Goal: Obtain resource: Download file/media

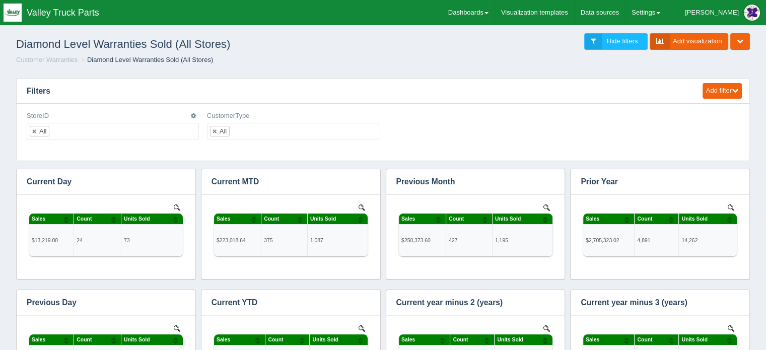
click at [96, 118] on div "StoreID All No matches found All None 1 2 3 4 5 7 20" at bounding box center [113, 125] width 172 height 29
click at [494, 8] on link "Dashboards" at bounding box center [468, 12] width 52 height 25
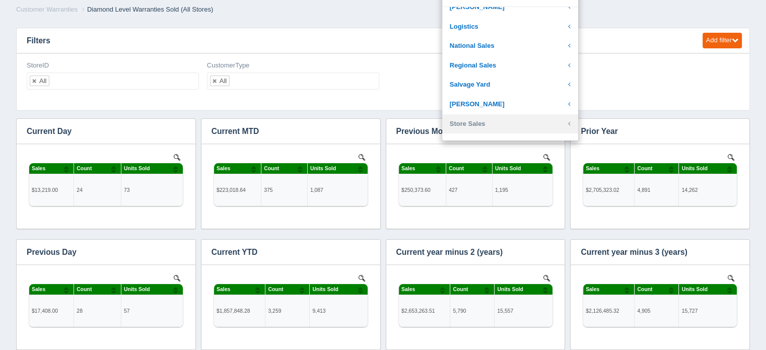
scroll to position [186, 0]
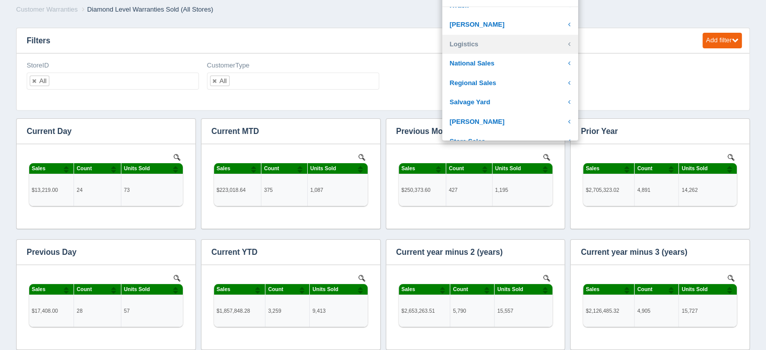
click at [494, 43] on link "Logistics" at bounding box center [510, 45] width 136 height 20
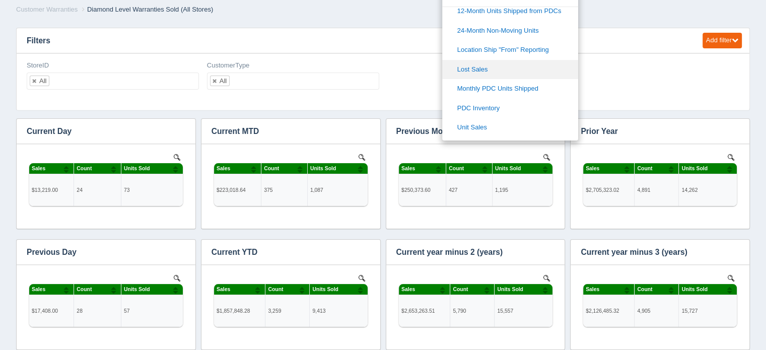
scroll to position [337, 0]
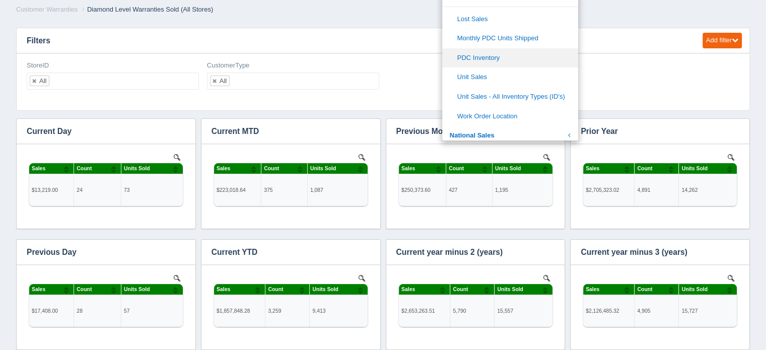
click at [511, 56] on link "PDC Inventory" at bounding box center [510, 58] width 136 height 20
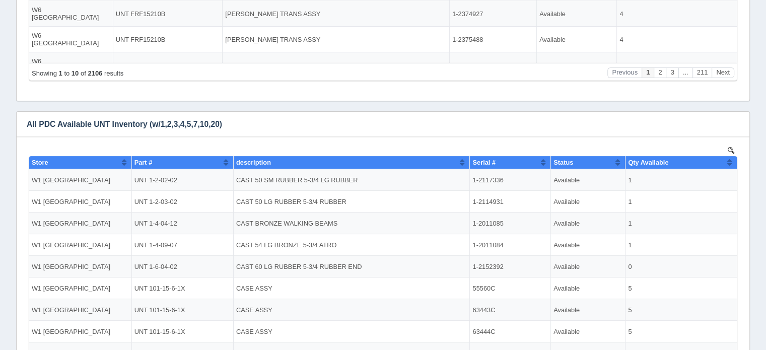
scroll to position [294, 0]
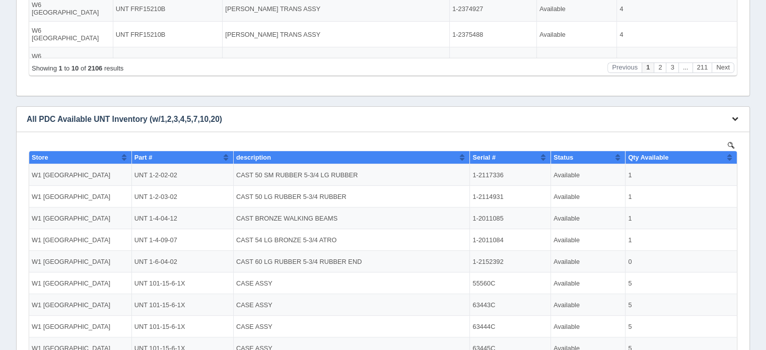
click at [735, 117] on icon "button" at bounding box center [735, 118] width 7 height 7
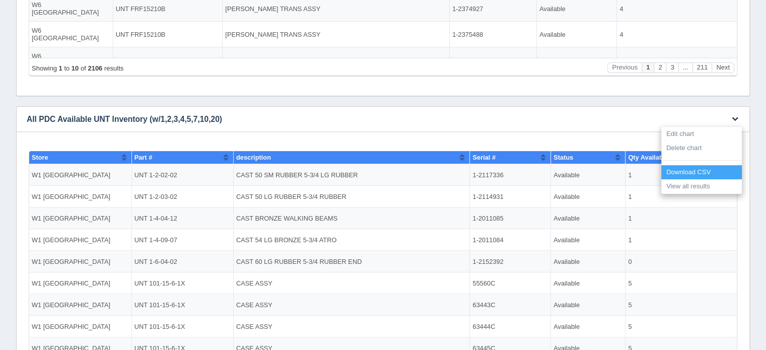
click at [687, 171] on link "Download CSV" at bounding box center [701, 172] width 81 height 15
